Goal: Transaction & Acquisition: Register for event/course

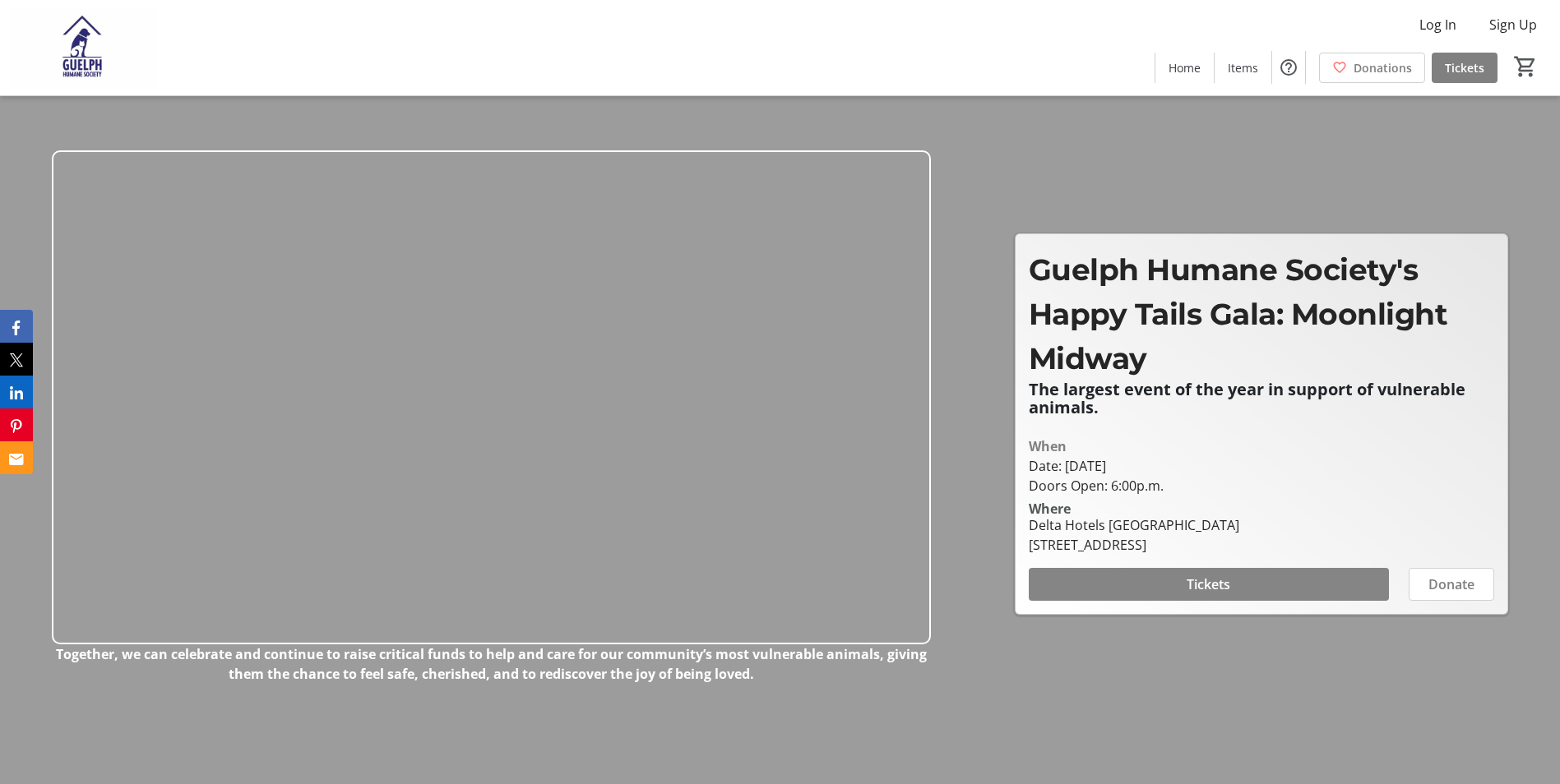
click at [1185, 581] on span at bounding box center [1208, 585] width 360 height 40
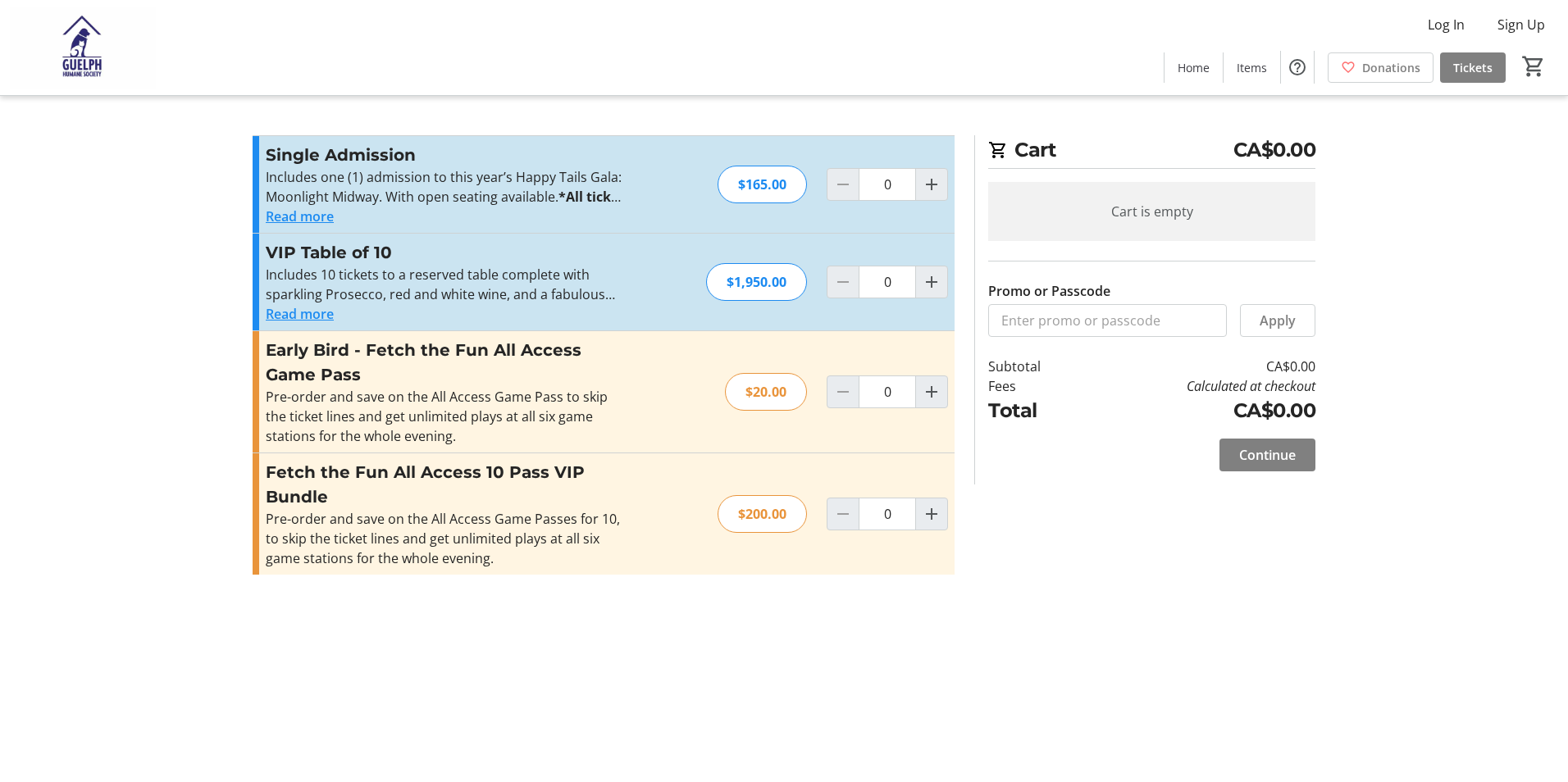
click at [323, 215] on button "Read more" at bounding box center [299, 217] width 68 height 20
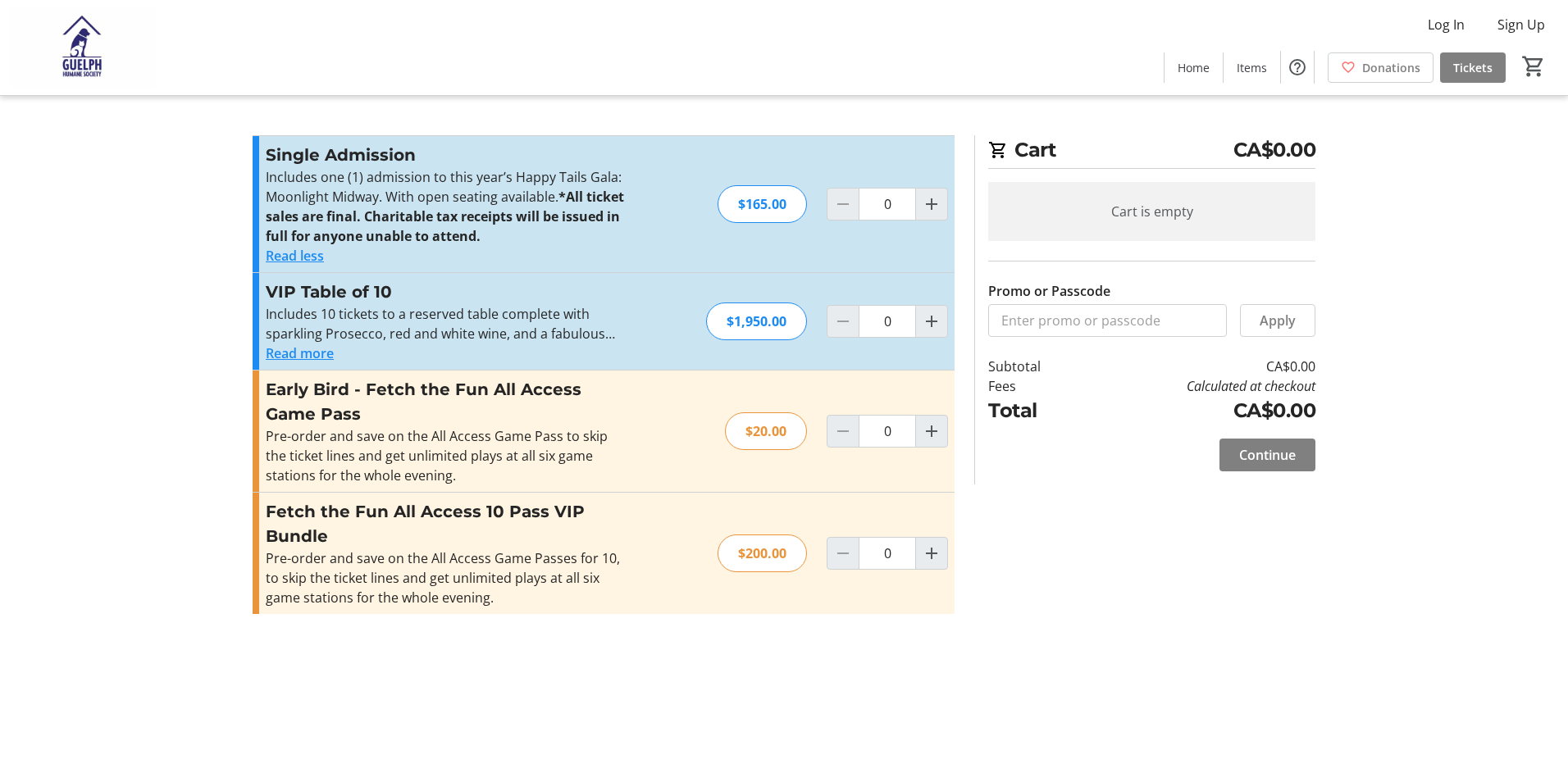
click at [318, 352] on button "Read more" at bounding box center [299, 354] width 68 height 20
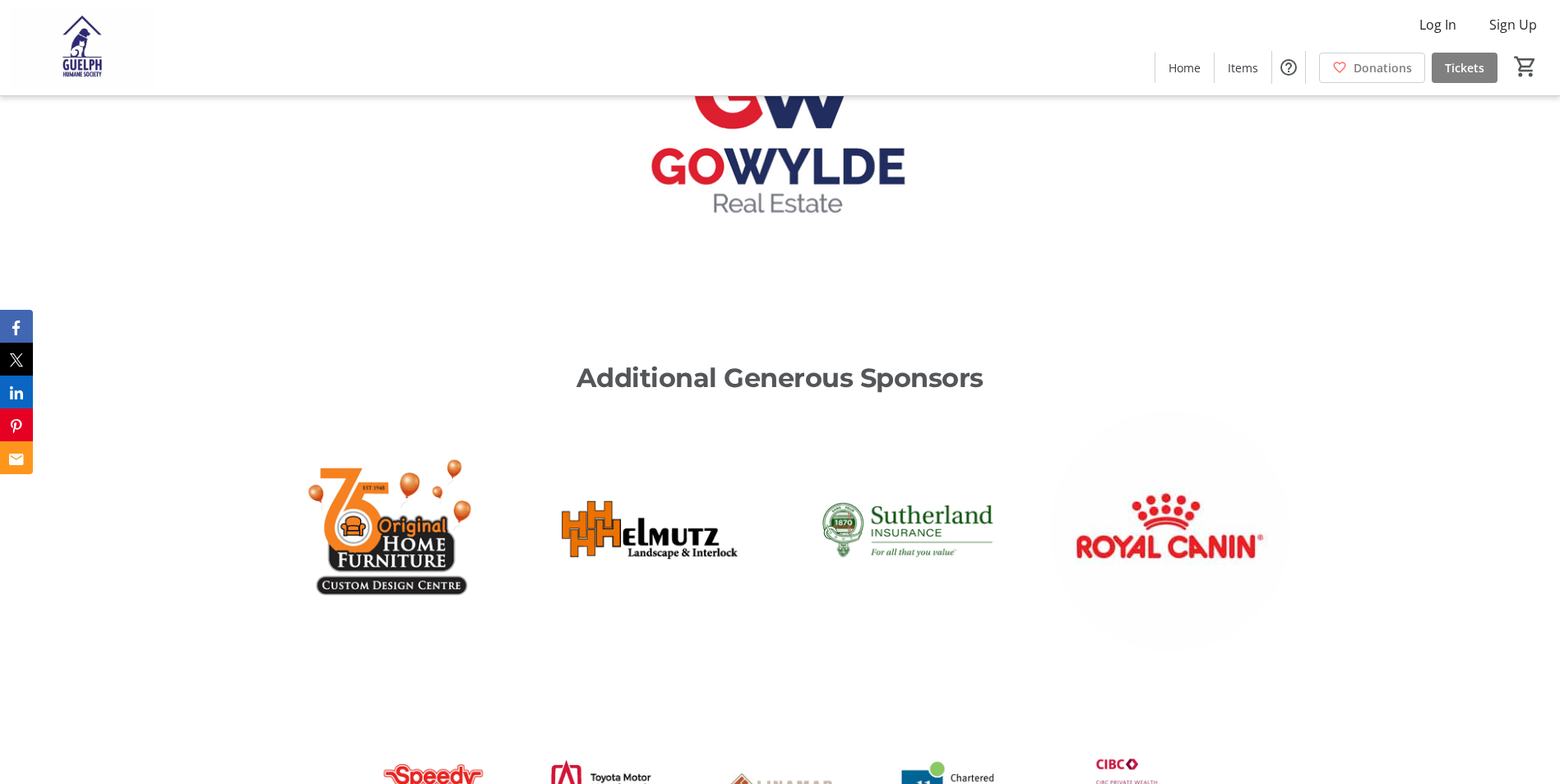
scroll to position [2220, 0]
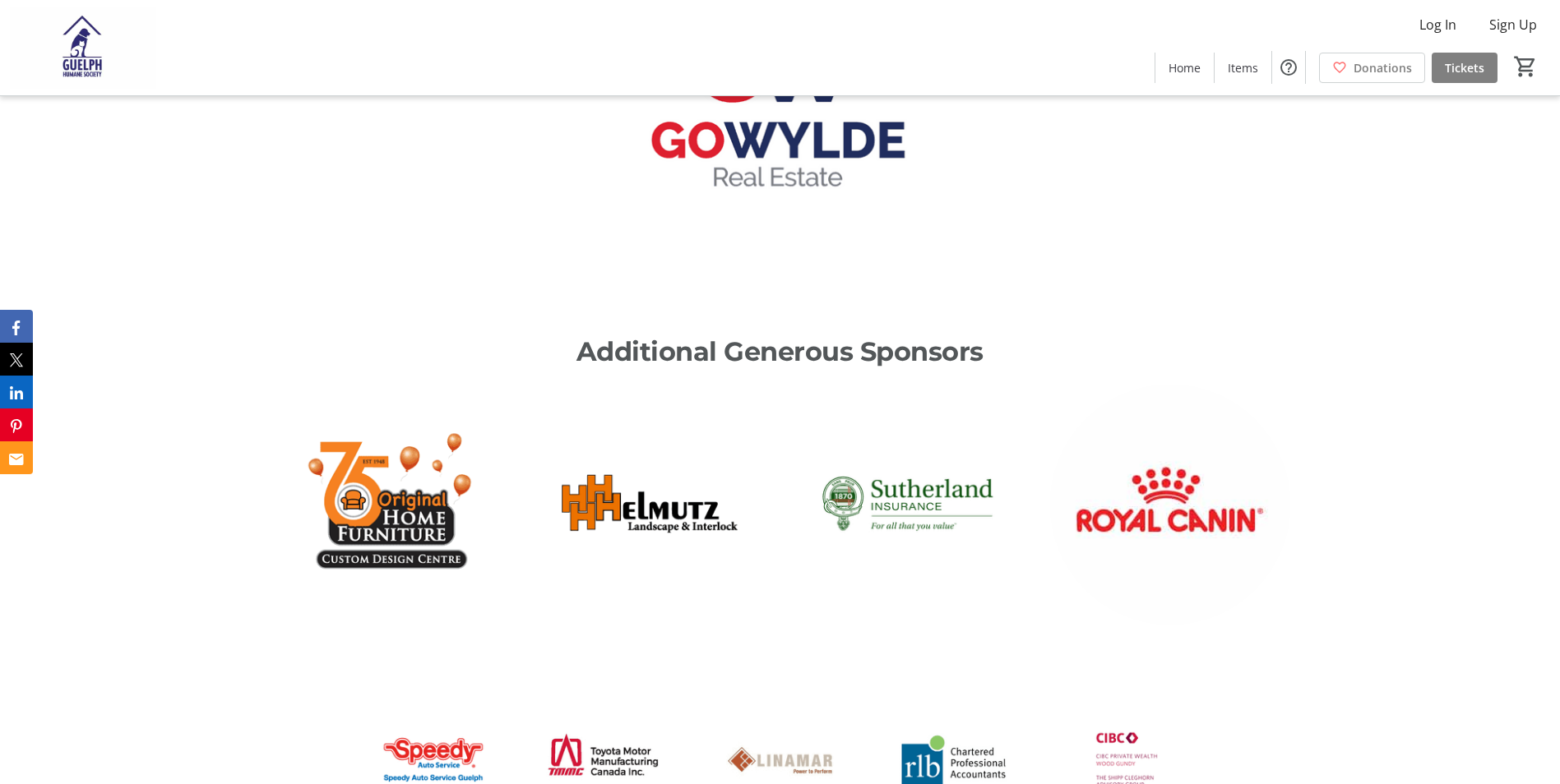
click at [1467, 289] on div "Proudly Presented By: Additional Generous Sponsors" at bounding box center [780, 601] width 1560 height 1482
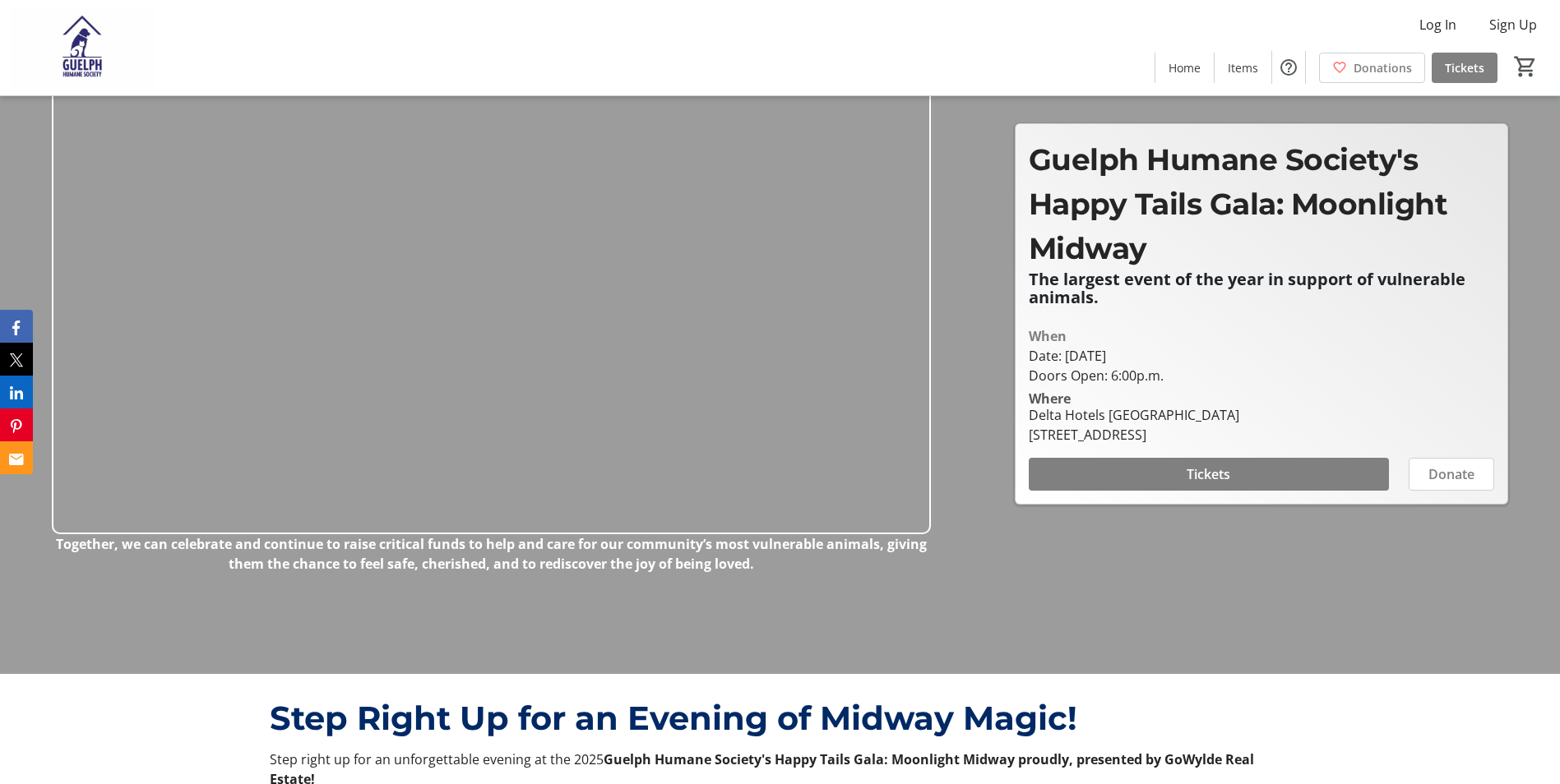
scroll to position [0, 0]
